Goal: Check status: Check status

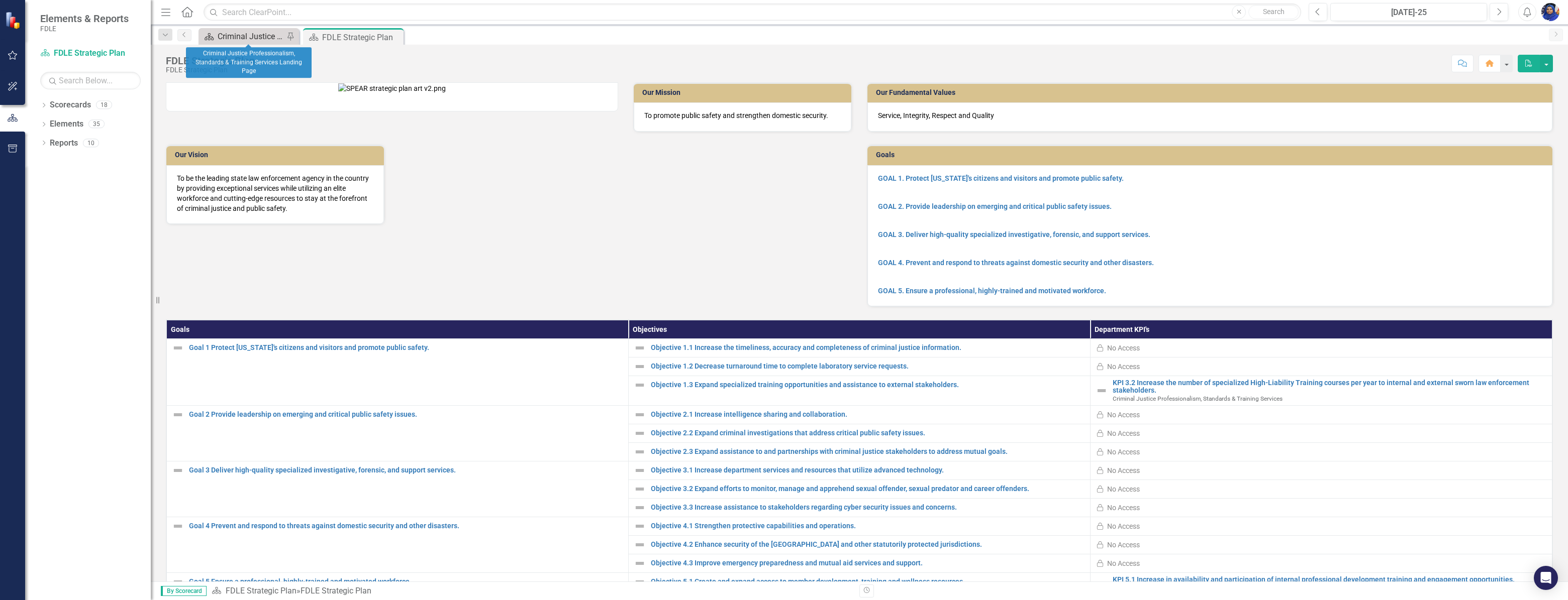
click at [260, 36] on div "Criminal Justice Professionalism, Standards & Training Services Landing Page" at bounding box center [251, 36] width 66 height 12
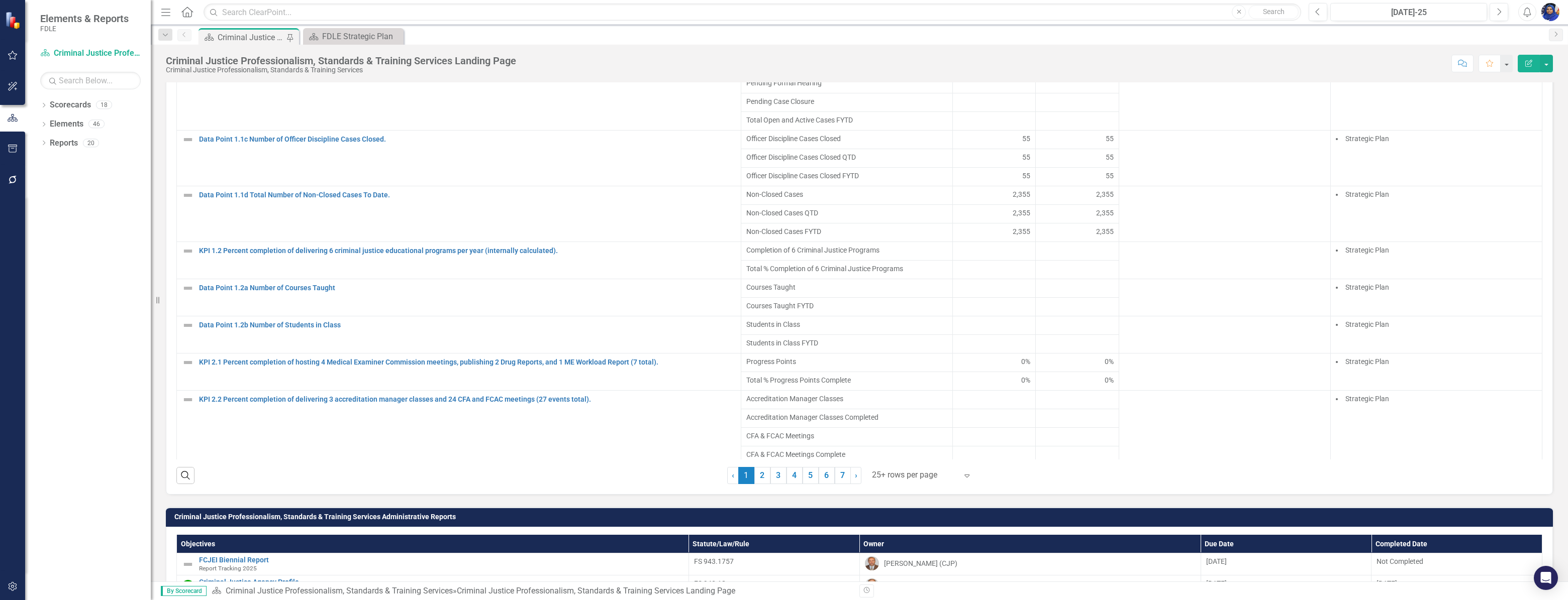
scroll to position [71, 0]
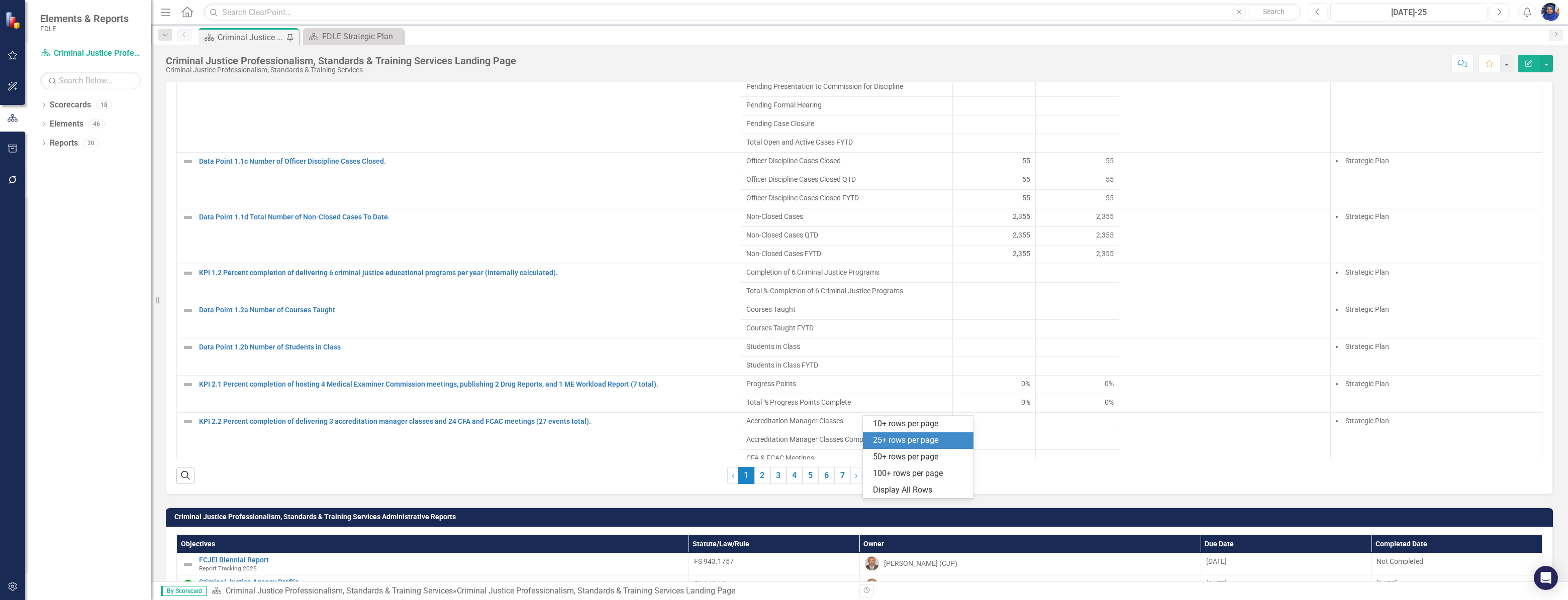
click at [895, 482] on div at bounding box center [914, 475] width 86 height 14
click at [899, 487] on div "Display All Rows" at bounding box center [919, 491] width 94 height 12
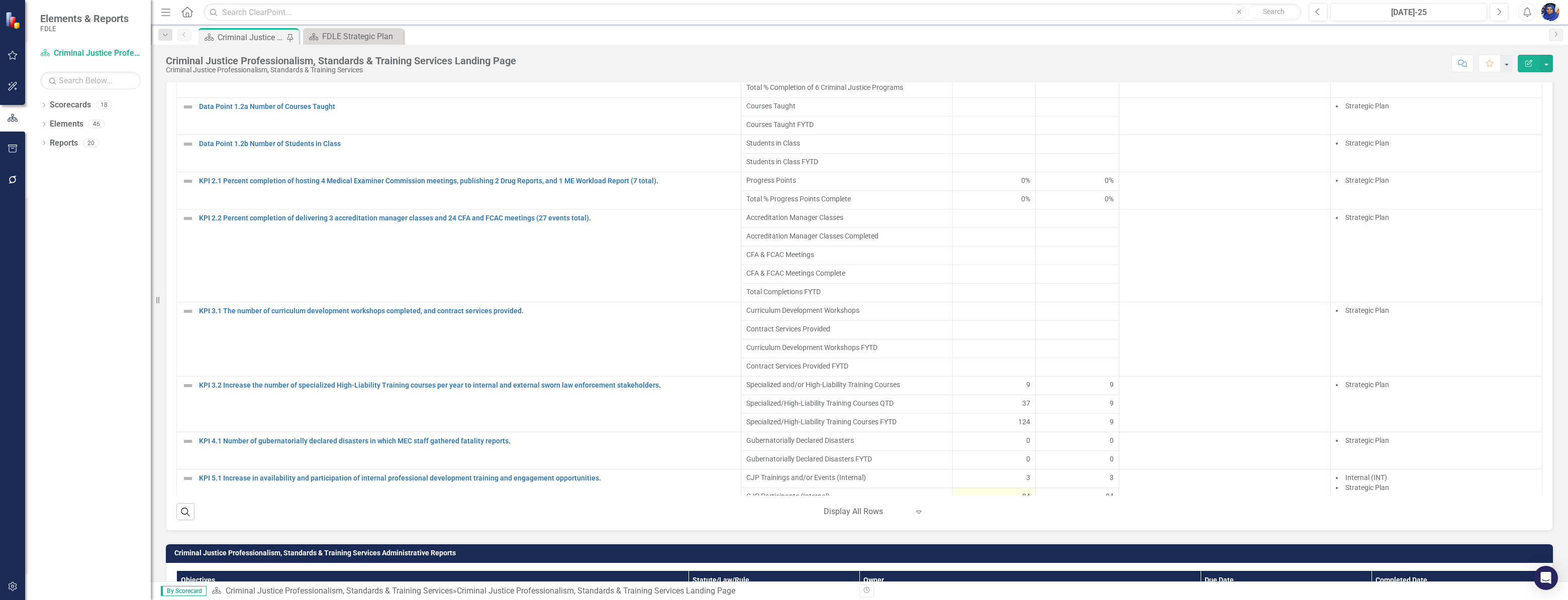
scroll to position [274, 0]
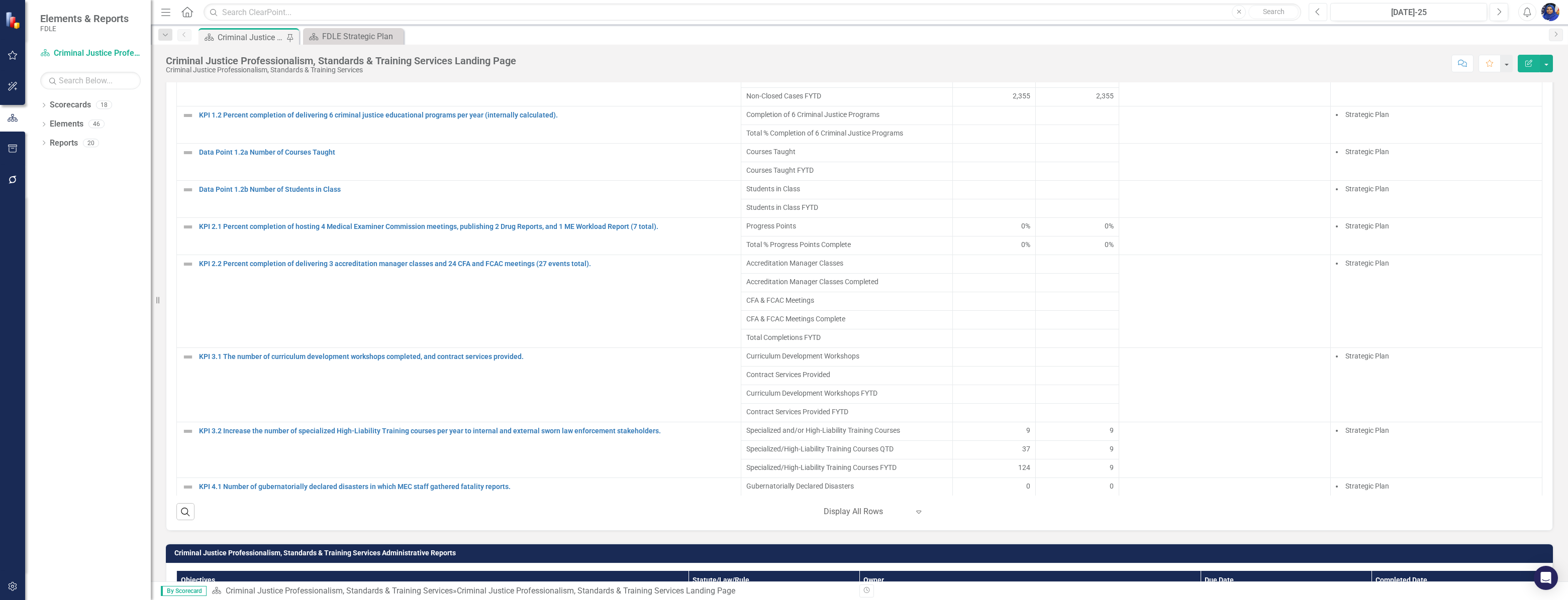
click at [1314, 10] on button "Previous" at bounding box center [1318, 12] width 19 height 18
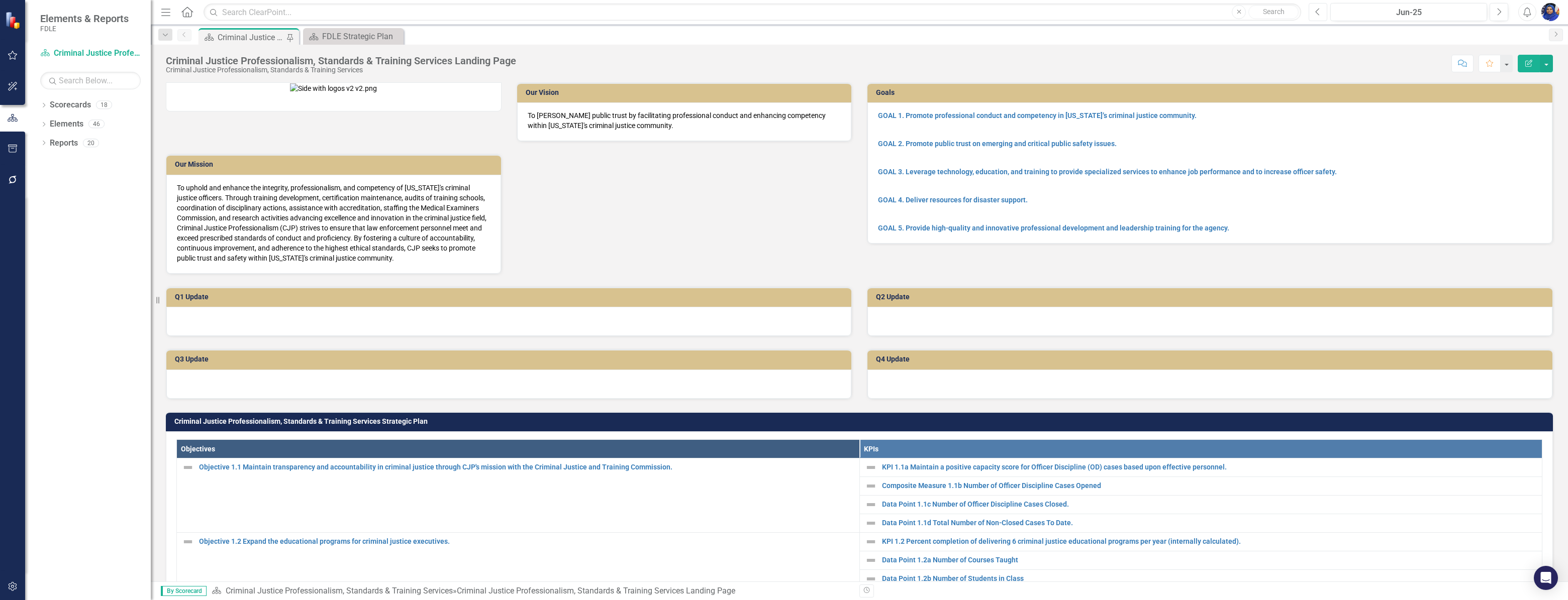
click at [1314, 10] on button "Previous" at bounding box center [1318, 12] width 19 height 18
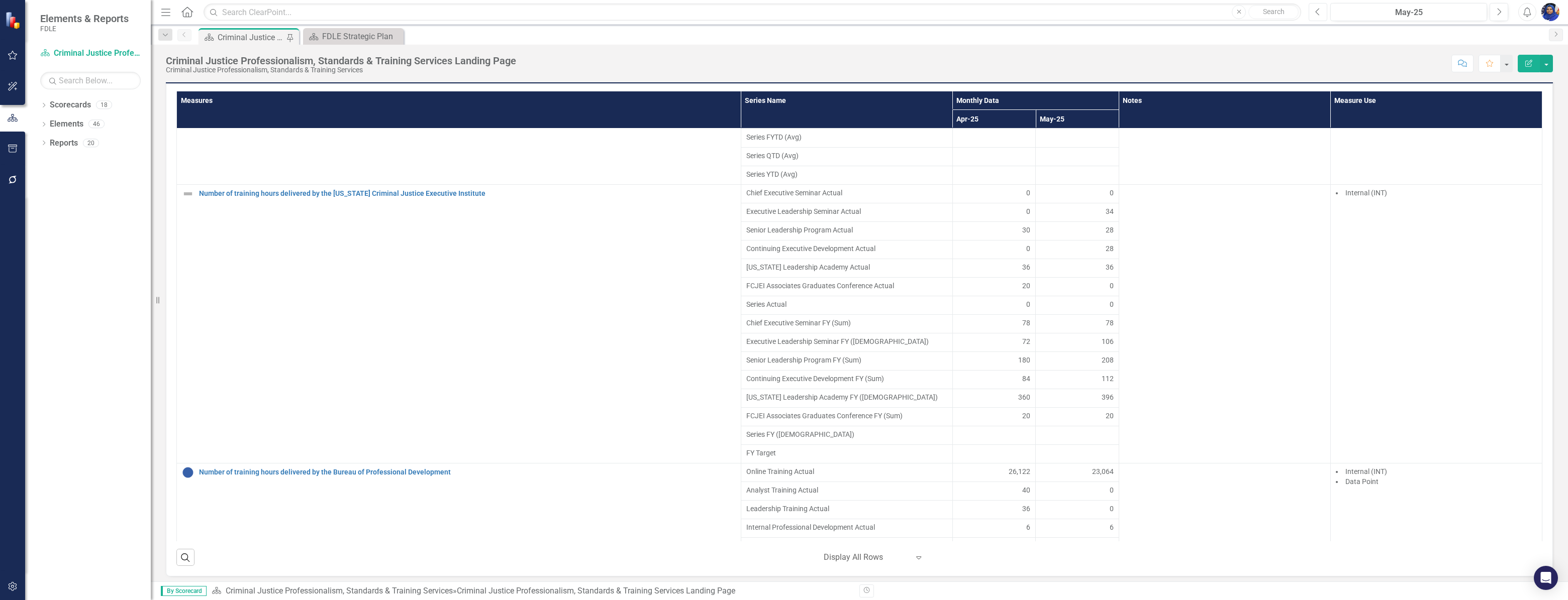
scroll to position [3544, 0]
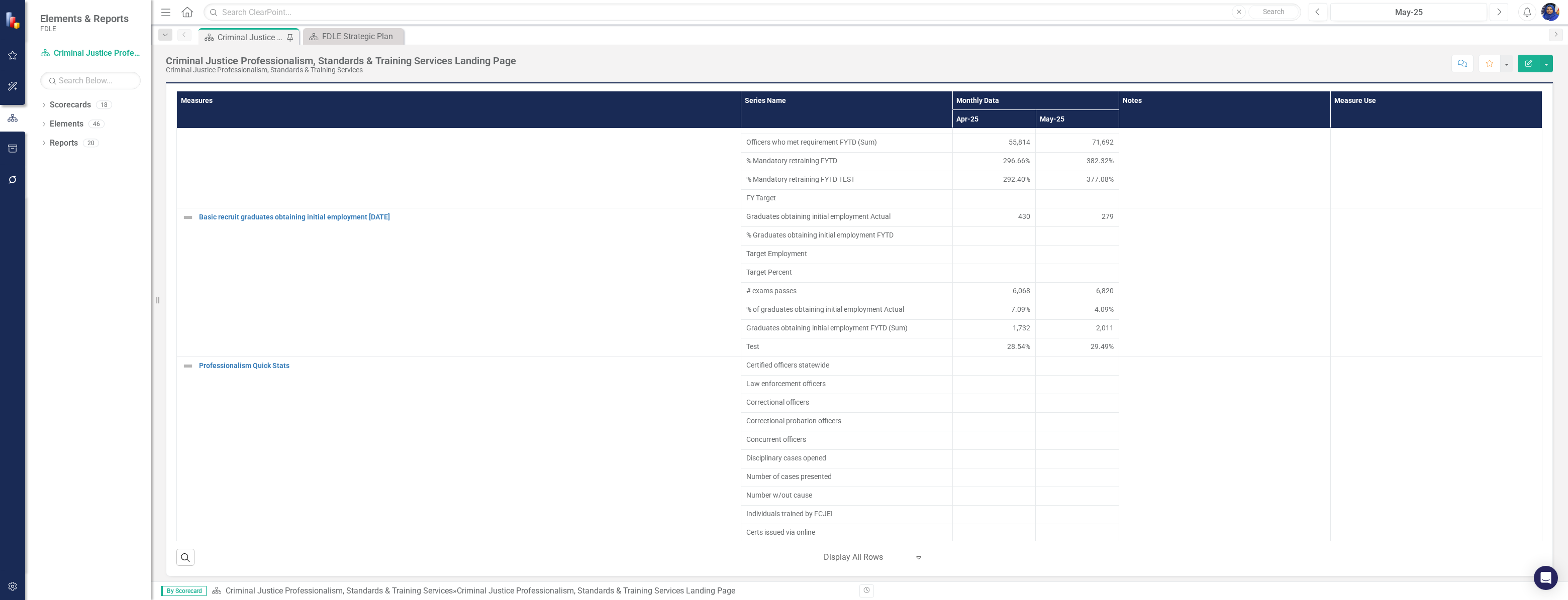
click at [1497, 7] on icon "Next" at bounding box center [1499, 12] width 6 height 9
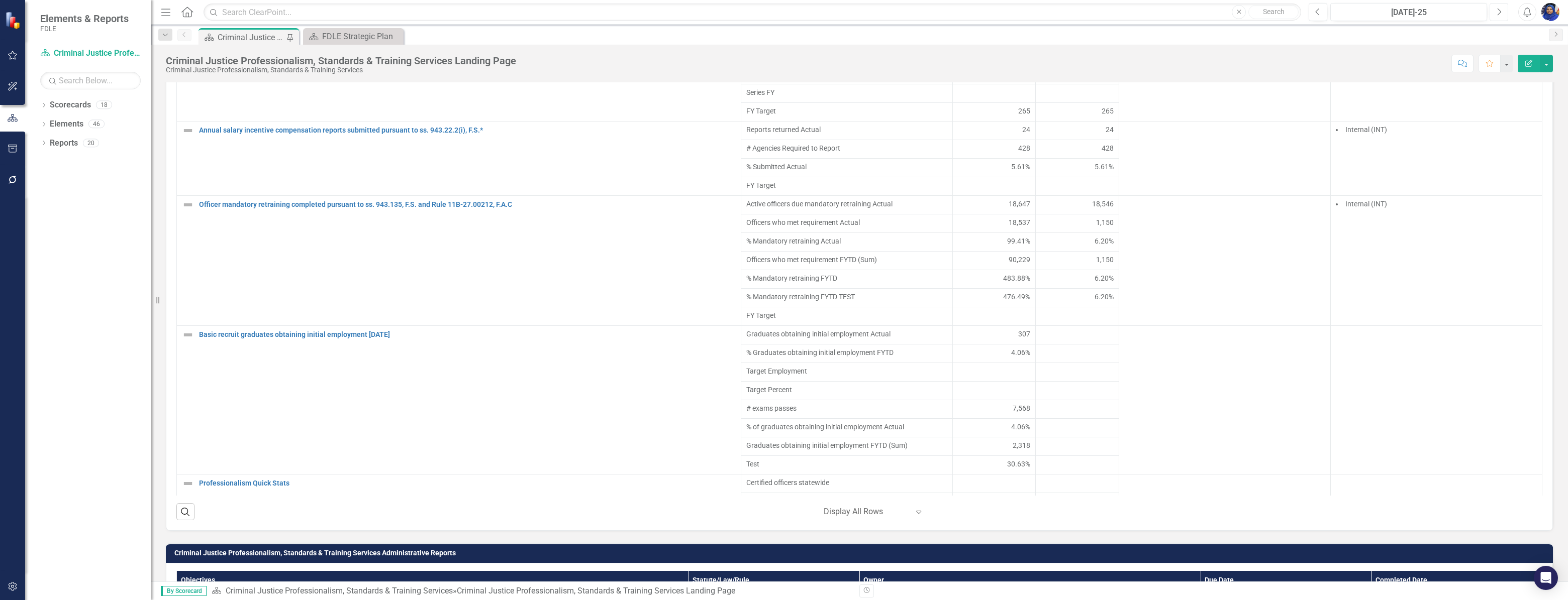
scroll to position [3425, 0]
